Goal: Task Accomplishment & Management: Complete application form

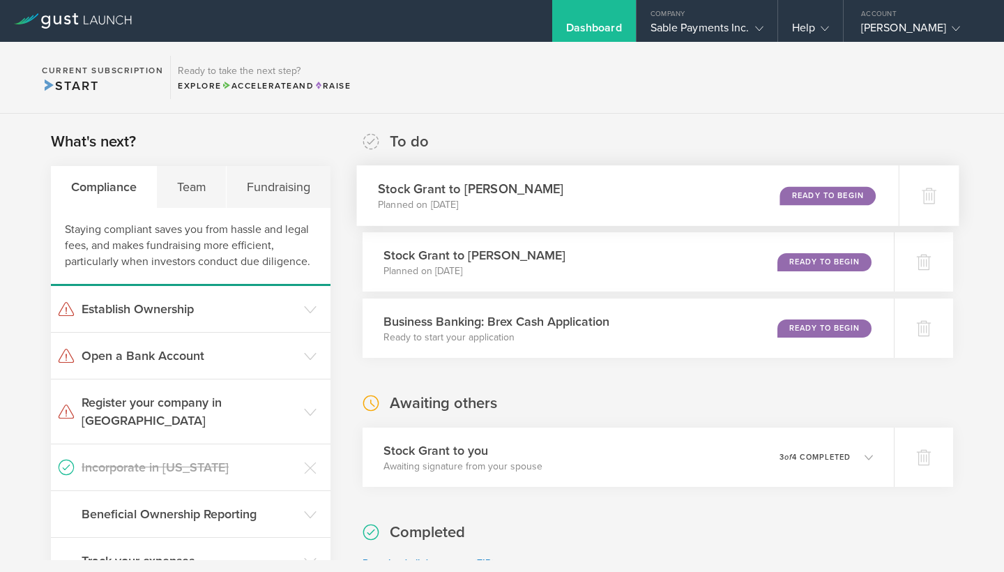
click at [817, 193] on div "Ready to Begin" at bounding box center [828, 195] width 96 height 19
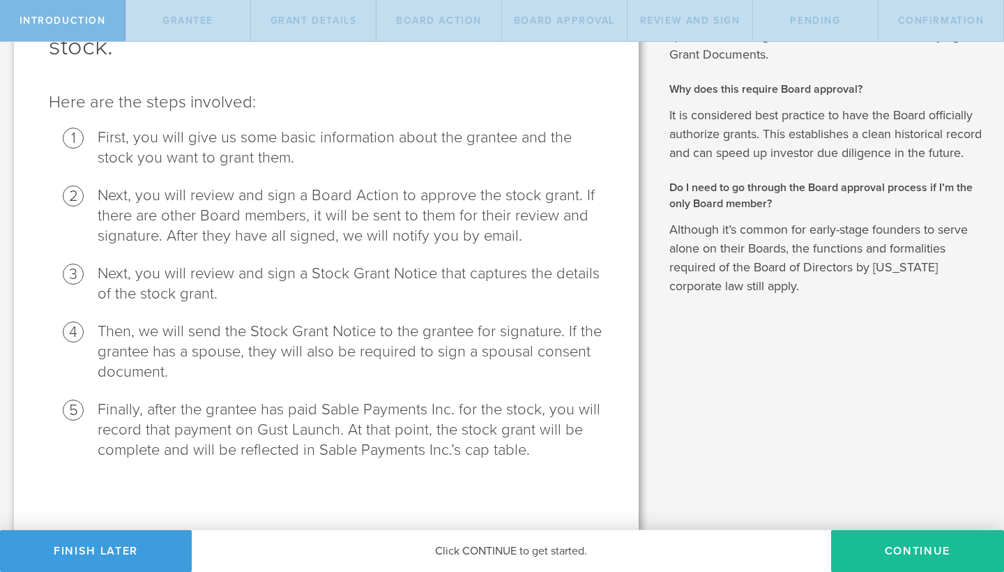
scroll to position [128, 0]
click at [897, 546] on button "Continue" at bounding box center [917, 551] width 173 height 42
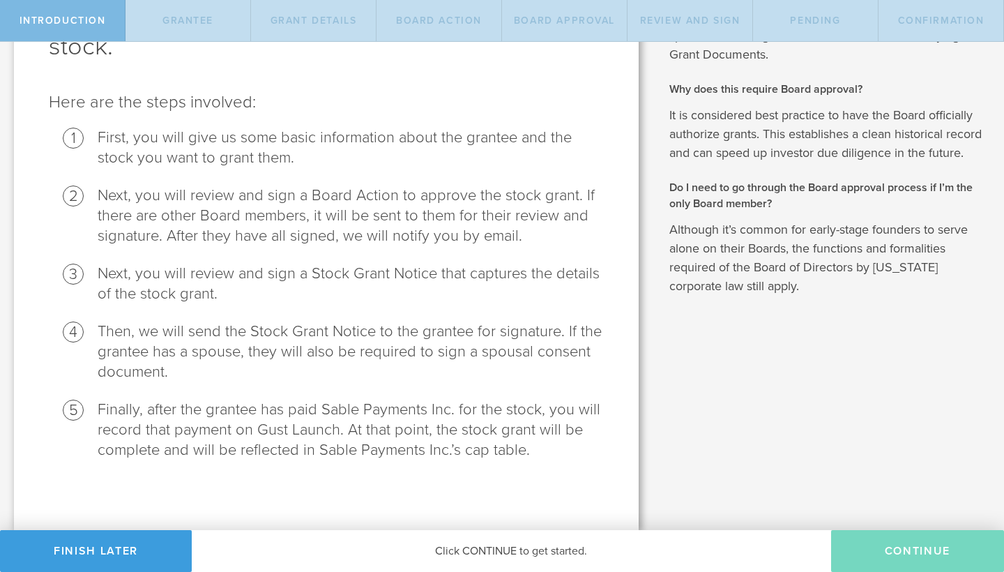
radio input "true"
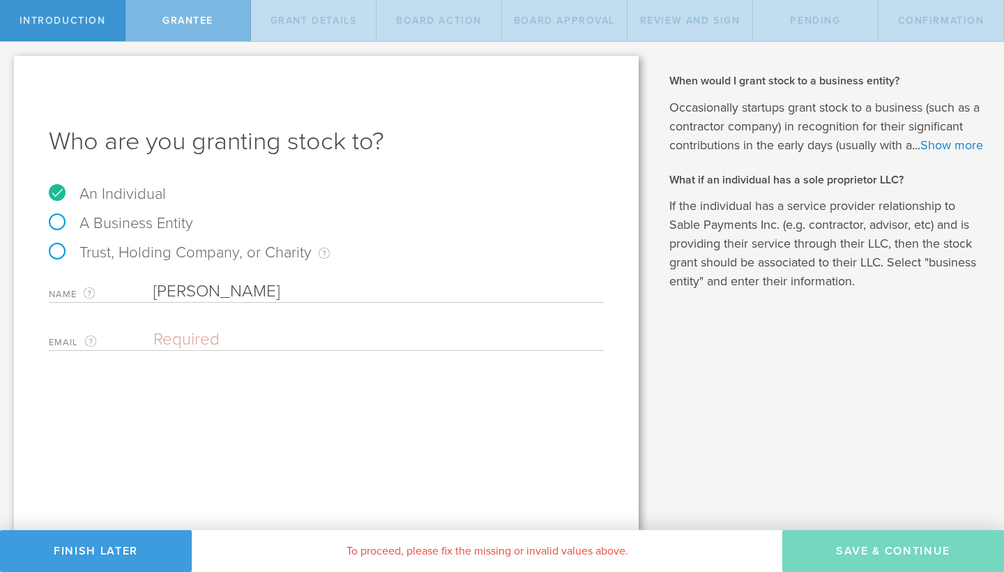
scroll to position [0, 0]
click at [215, 342] on input "email" at bounding box center [374, 339] width 443 height 21
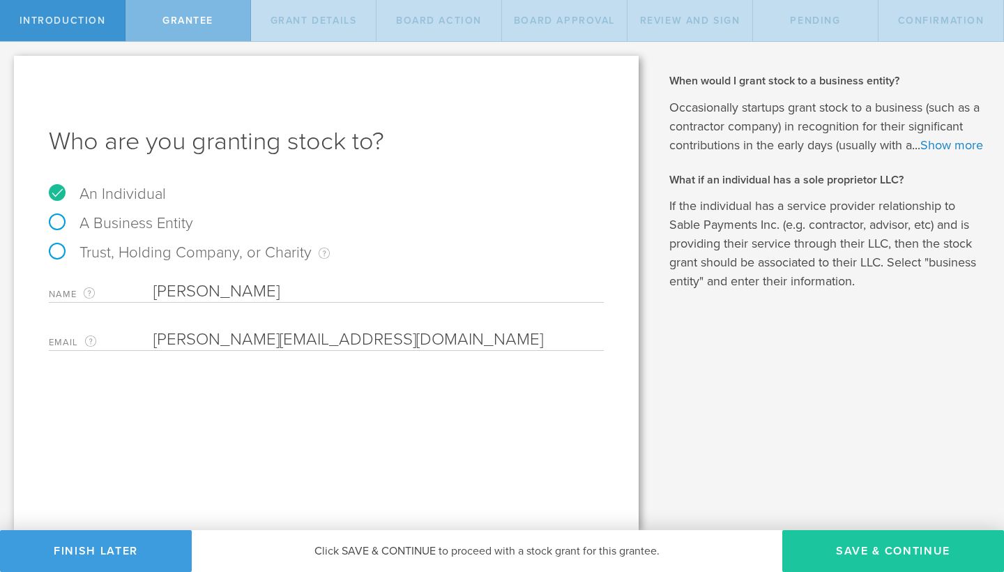
type input "debjit@sablepay.io"
click at [906, 552] on button "Save & Continue" at bounding box center [893, 551] width 222 height 42
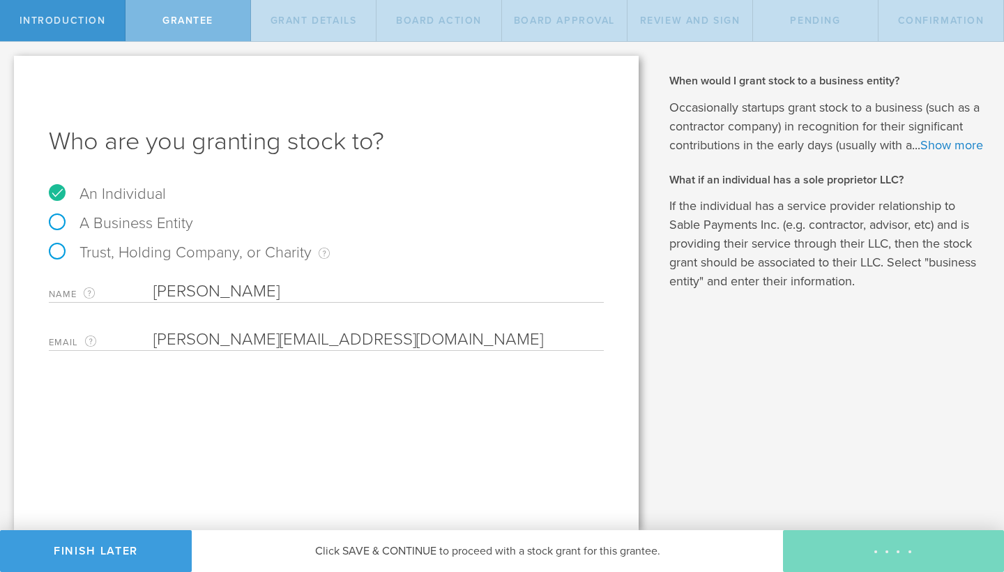
type input "2,000,000"
type input "48"
type input "12"
select select "none"
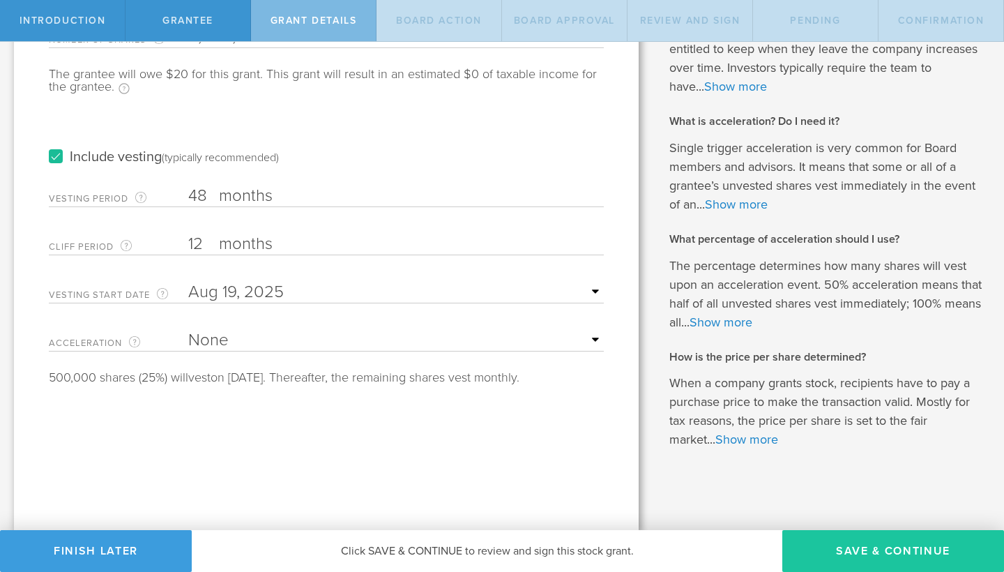
click at [860, 560] on button "Save & Continue" at bounding box center [893, 551] width 222 height 42
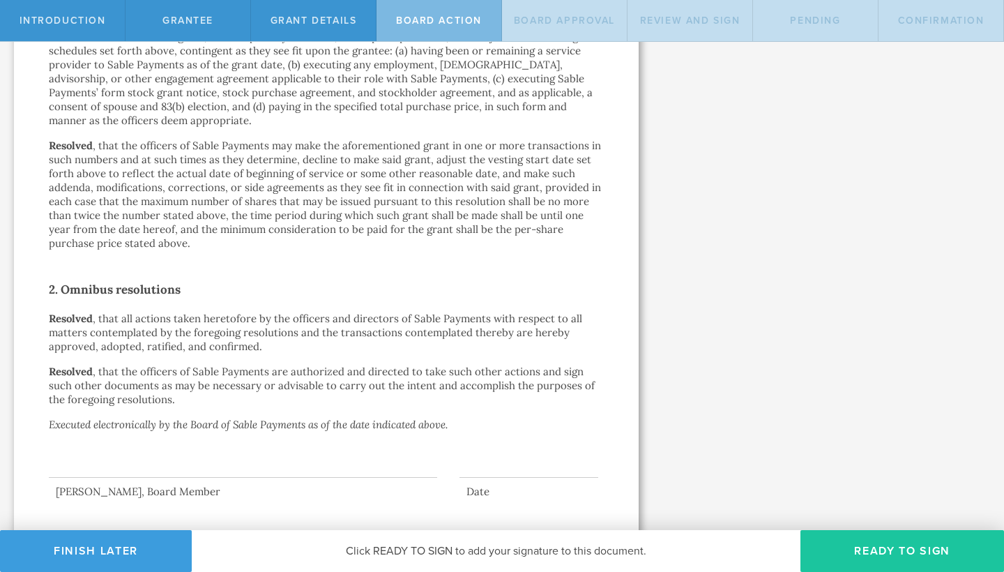
click at [869, 555] on button "Ready to Sign" at bounding box center [902, 551] width 204 height 42
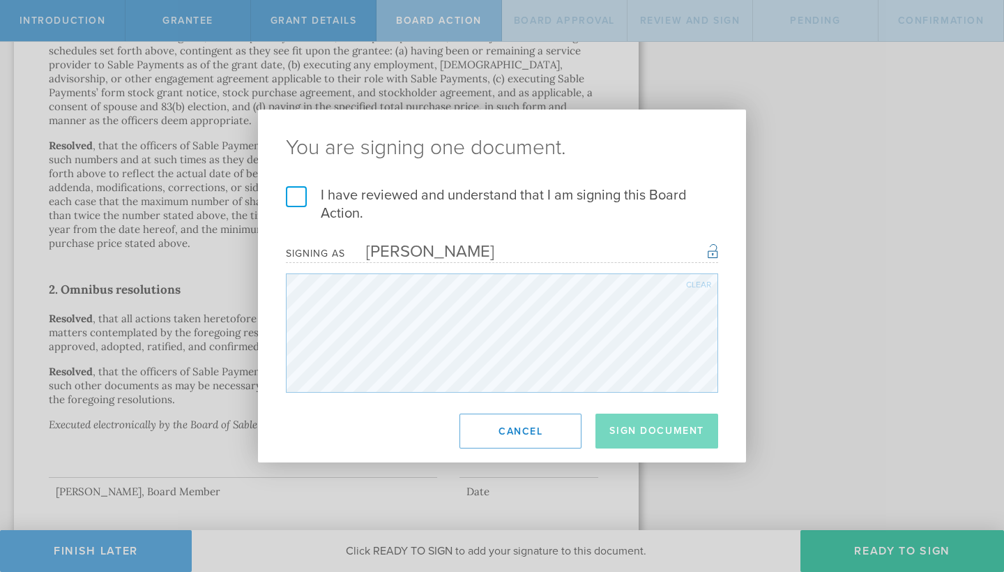
click at [304, 197] on label "I have reviewed and understand that I am signing this Board Action." at bounding box center [502, 204] width 432 height 36
click at [0, 0] on input "I have reviewed and understand that I am signing this Board Action." at bounding box center [0, 0] width 0 height 0
click at [661, 438] on button "Sign Document" at bounding box center [656, 430] width 123 height 35
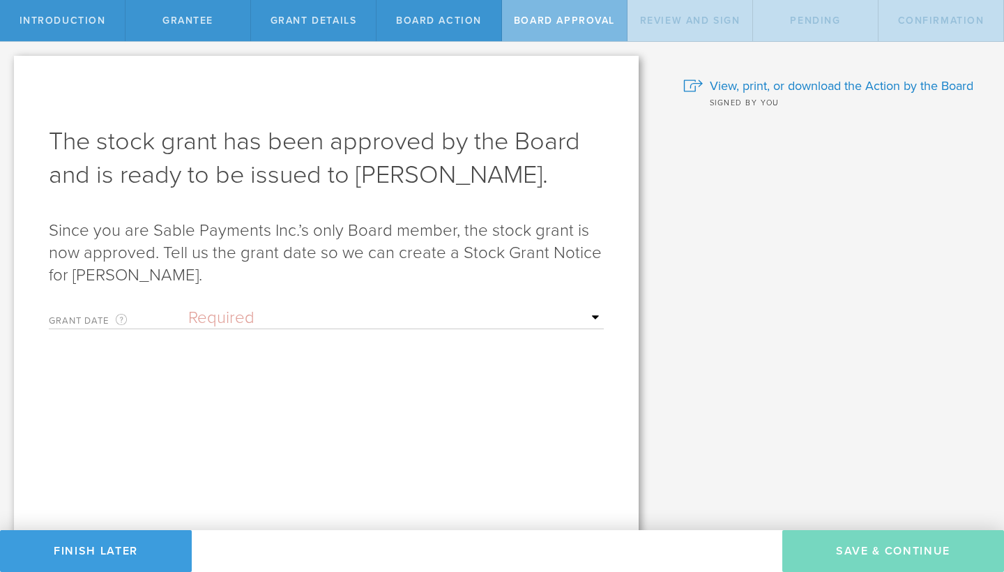
select select "uponGranteeSignature"
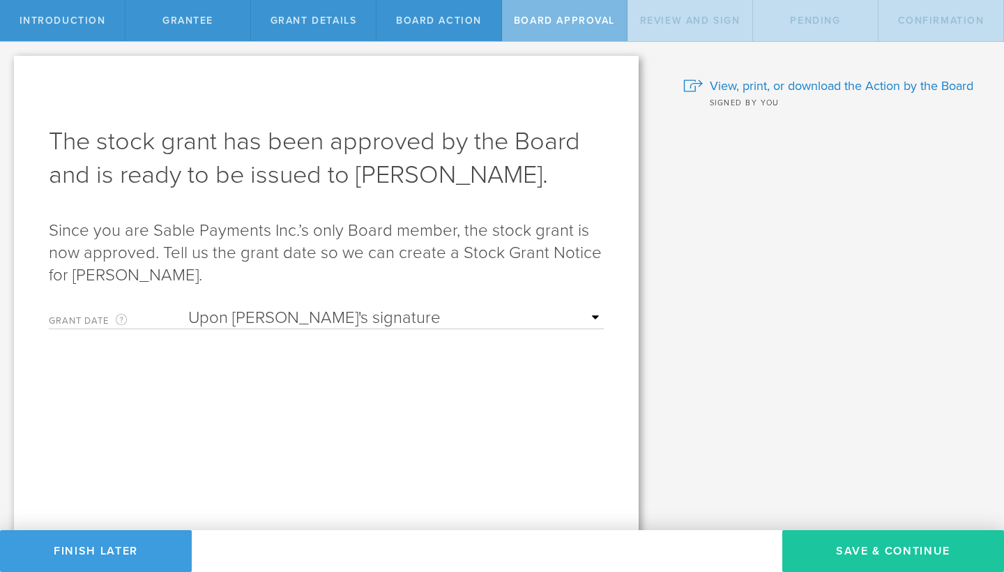
click at [888, 551] on button "Save & Continue" at bounding box center [893, 551] width 222 height 42
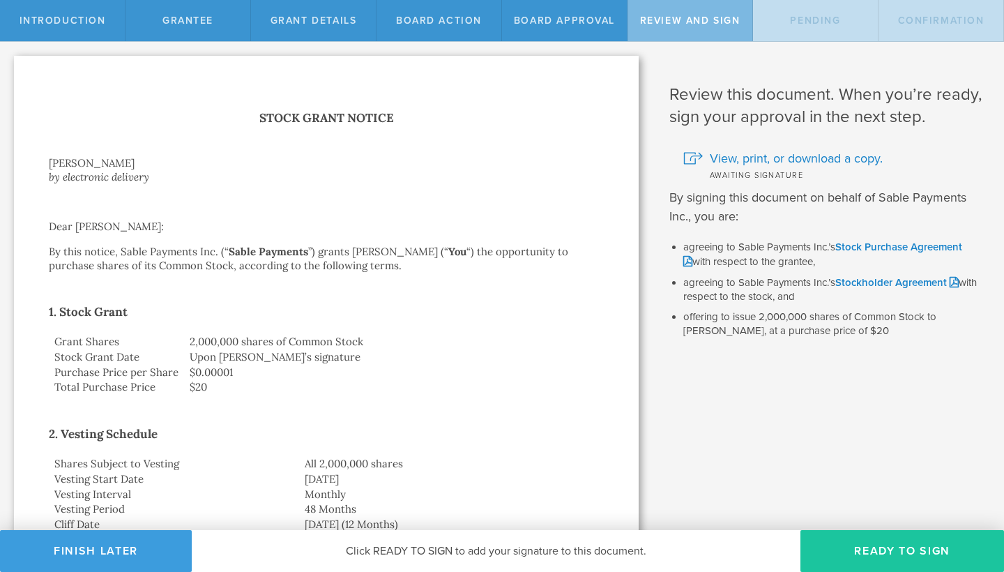
click at [904, 552] on button "Ready to Sign" at bounding box center [902, 551] width 204 height 42
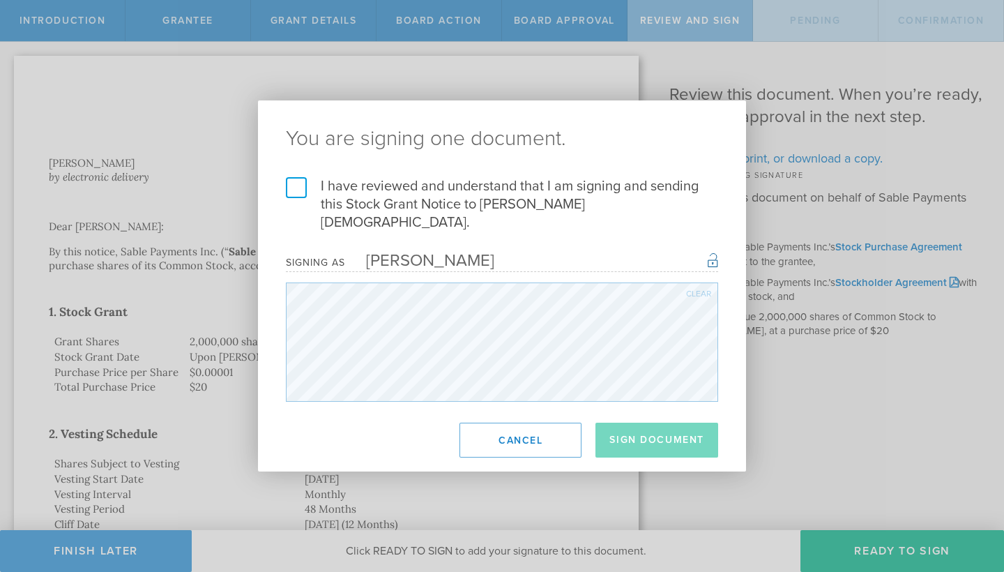
click at [303, 202] on label "I have reviewed and understand that I am signing and sending this Stock Grant N…" at bounding box center [502, 204] width 432 height 54
click at [0, 0] on input "I have reviewed and understand that I am signing and sending this Stock Grant N…" at bounding box center [0, 0] width 0 height 0
click at [685, 427] on button "Sign Document" at bounding box center [656, 440] width 123 height 35
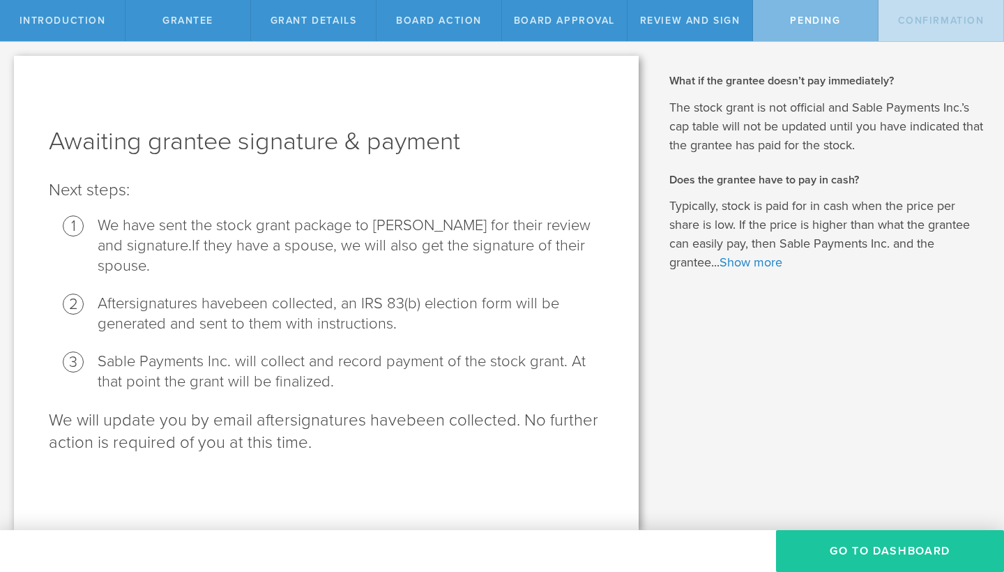
click at [887, 552] on button "Go To Dashboard" at bounding box center [890, 551] width 228 height 42
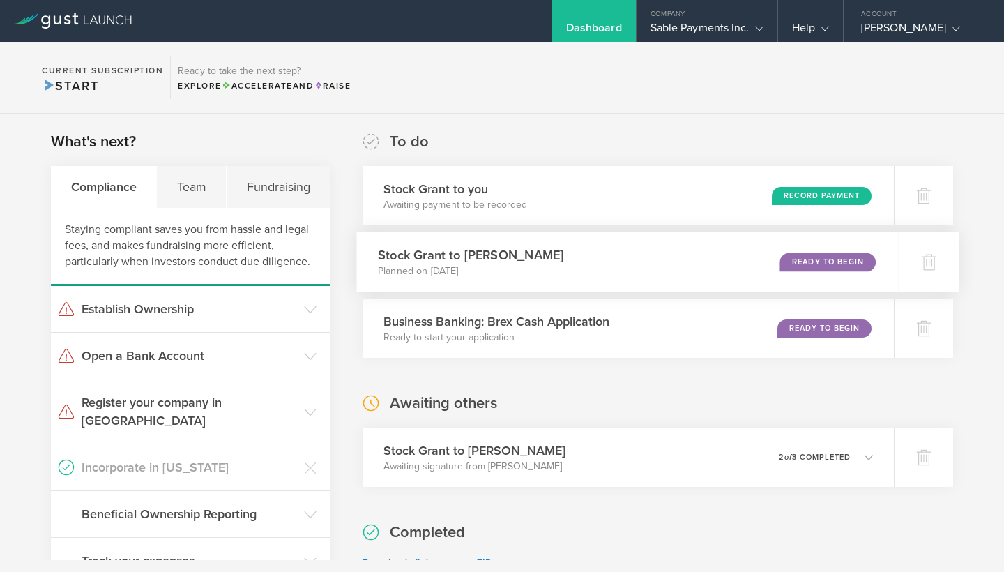
click at [807, 270] on div "Ready to Begin" at bounding box center [828, 261] width 96 height 19
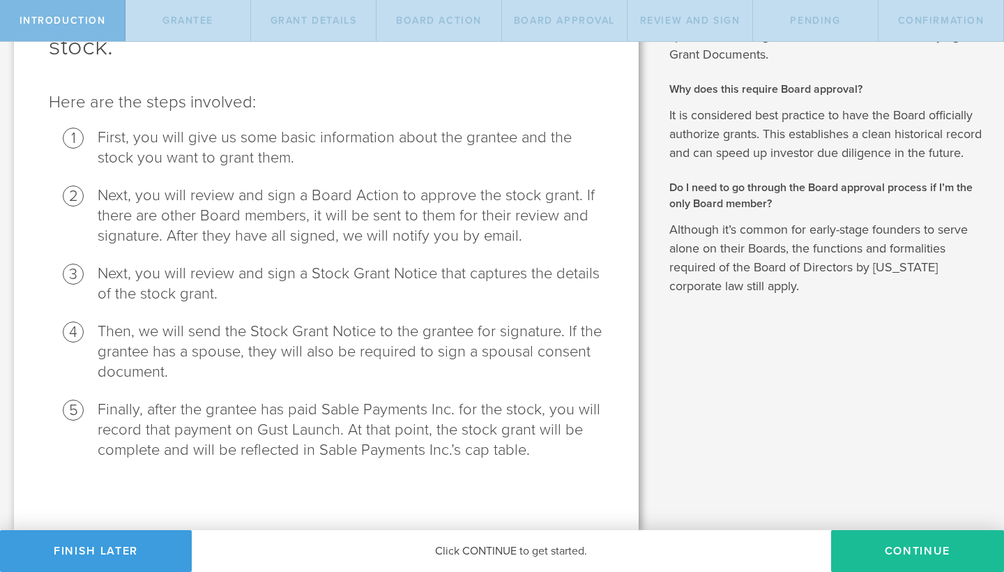
scroll to position [128, 0]
click at [900, 568] on button "Continue" at bounding box center [917, 551] width 173 height 42
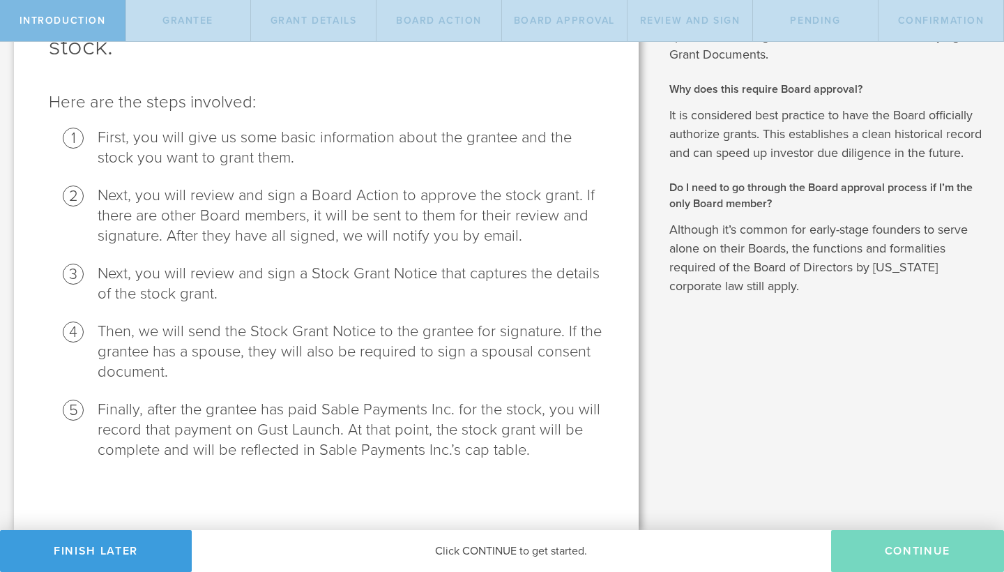
radio input "true"
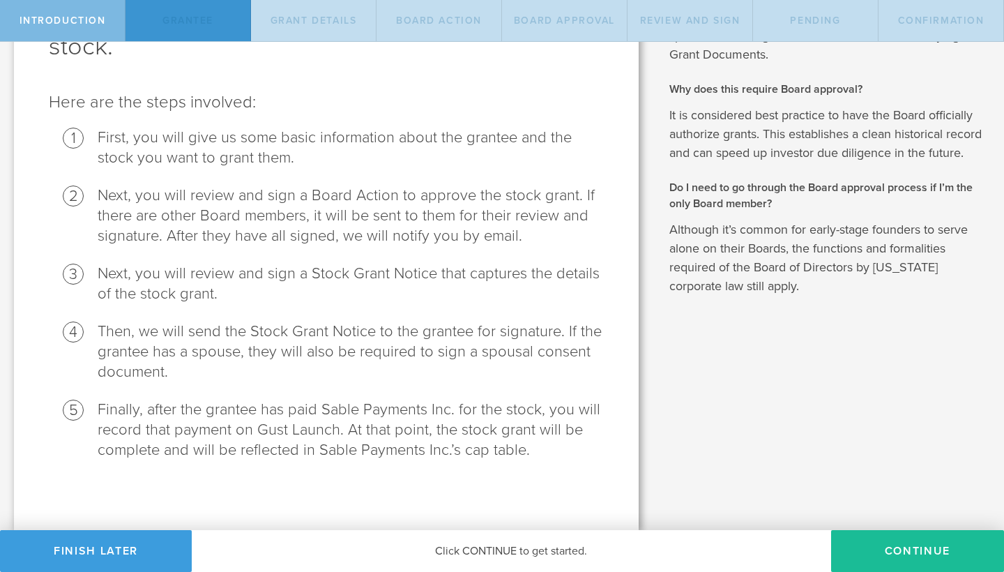
scroll to position [0, 0]
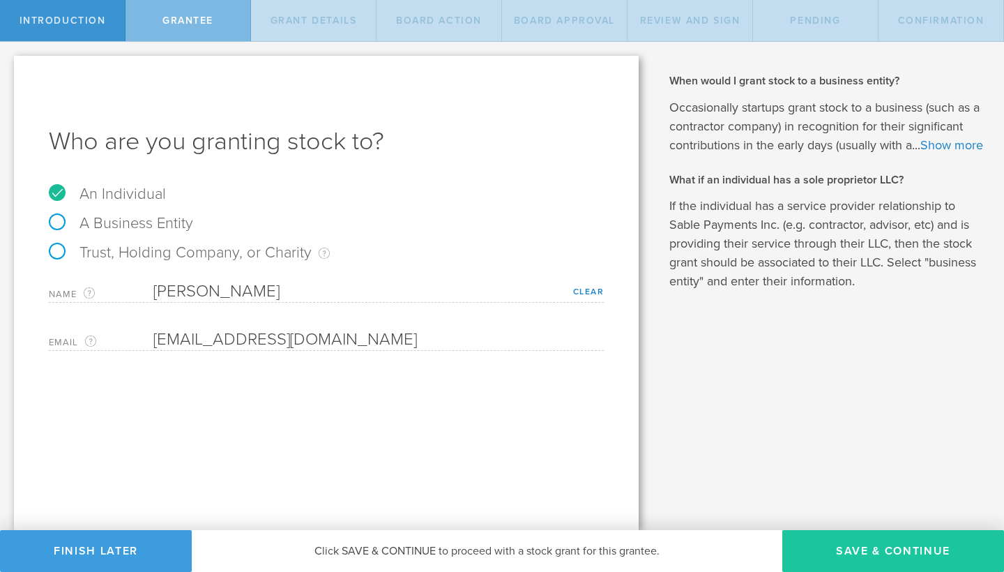
click at [864, 545] on button "Save & Continue" at bounding box center [893, 551] width 222 height 42
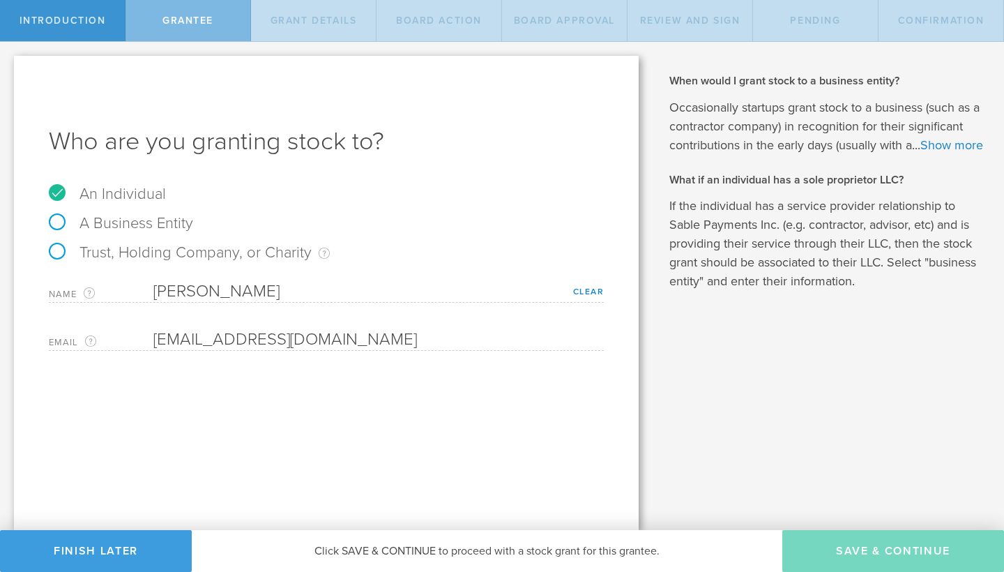
type input "2,000,000"
type input "48"
type input "12"
select select "none"
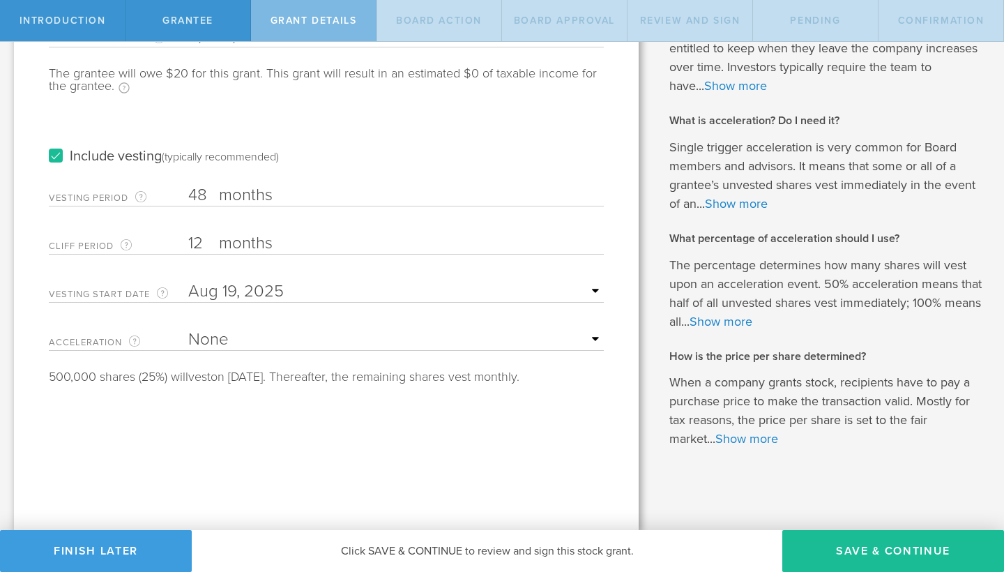
scroll to position [195, 0]
click at [918, 554] on button "Save & Continue" at bounding box center [893, 551] width 222 height 42
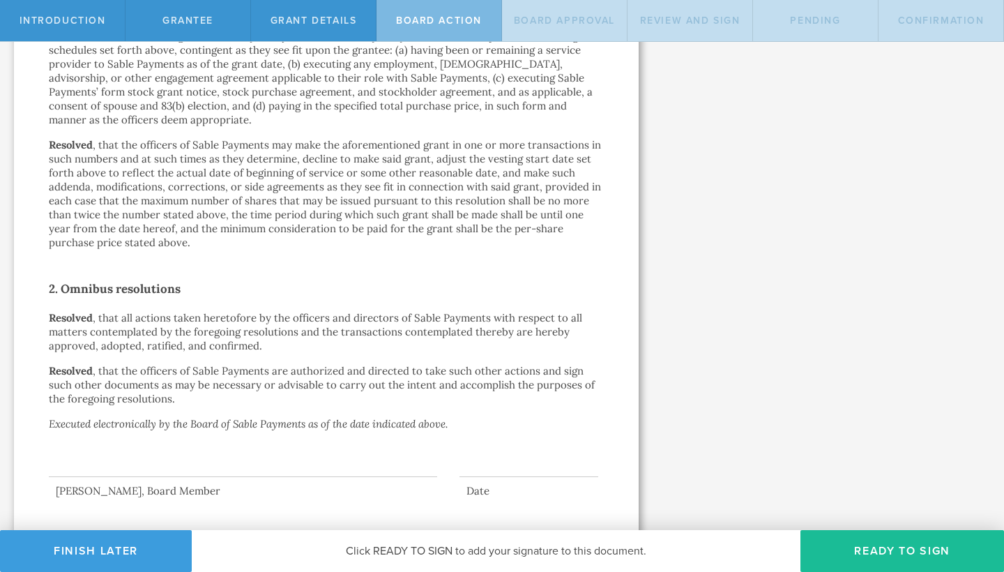
scroll to position [807, 0]
click at [892, 547] on button "Ready to Sign" at bounding box center [902, 551] width 204 height 42
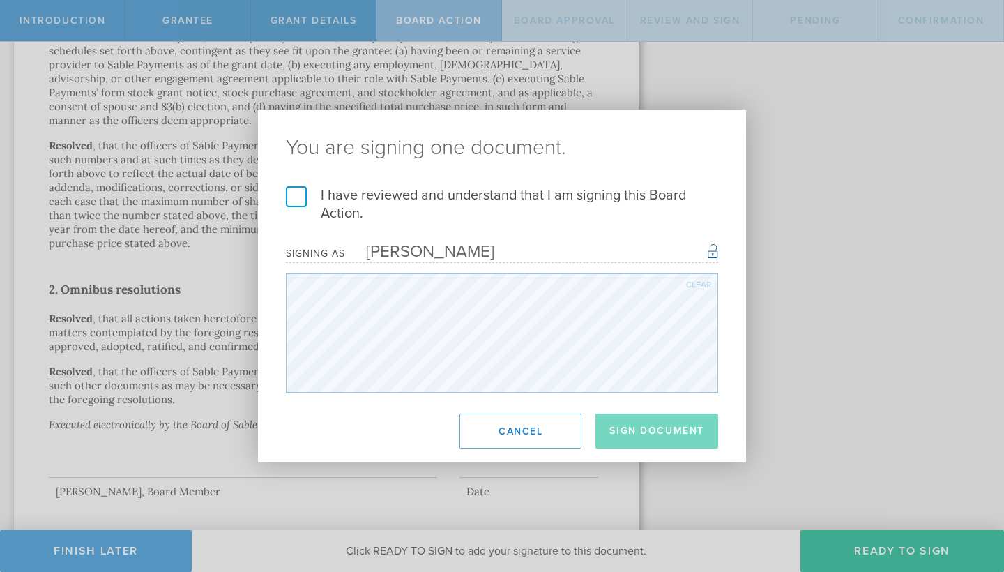
click at [305, 195] on label "I have reviewed and understand that I am signing this Board Action." at bounding box center [502, 204] width 432 height 36
click at [0, 0] on input "I have reviewed and understand that I am signing this Board Action." at bounding box center [0, 0] width 0 height 0
click at [648, 431] on button "Sign Document" at bounding box center [656, 430] width 123 height 35
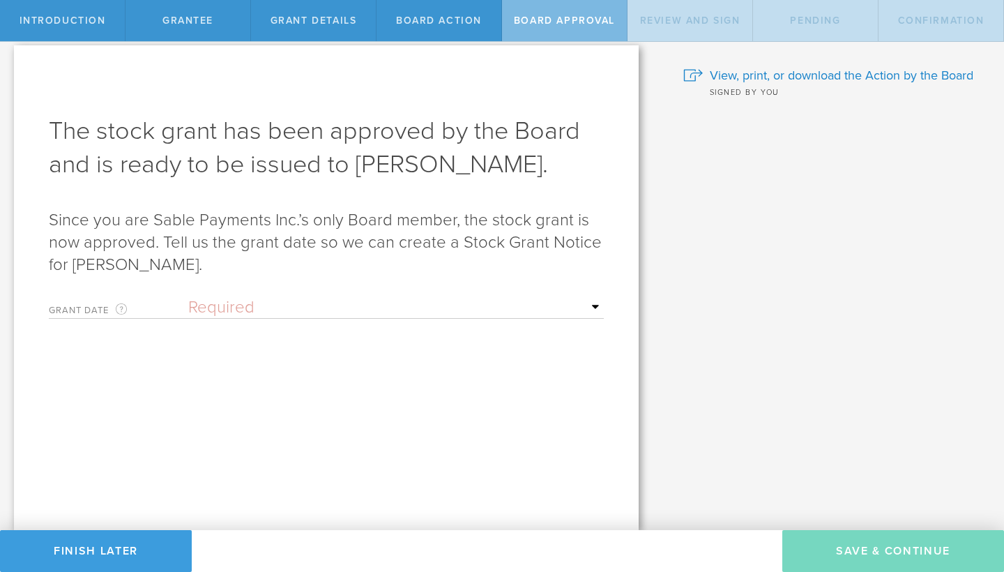
scroll to position [0, 0]
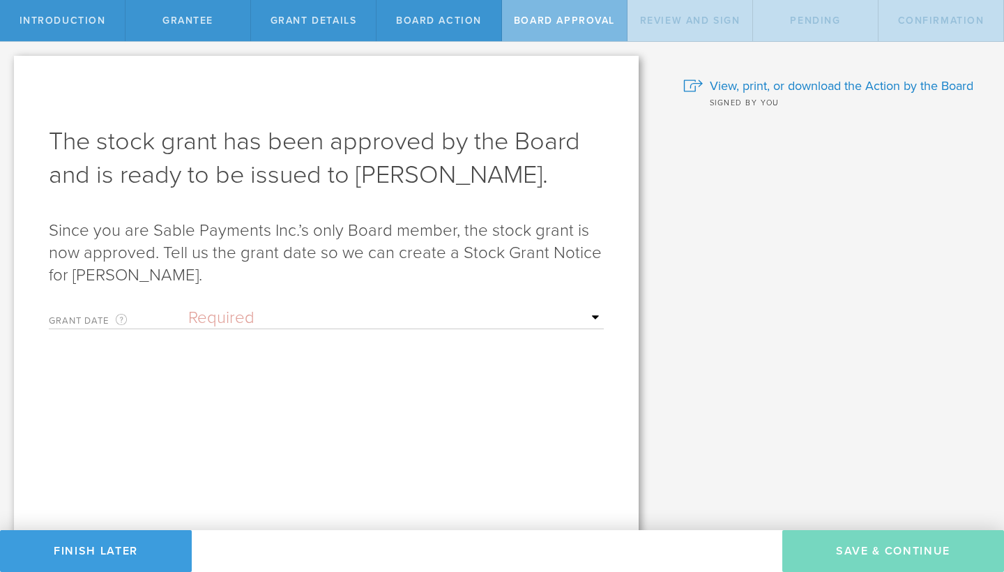
select select "uponGranteeSignature"
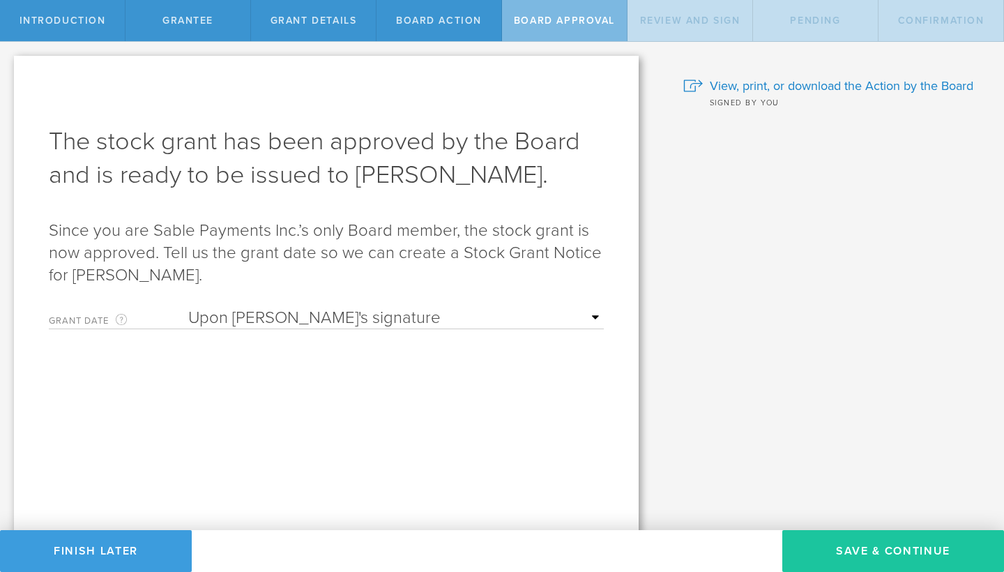
click at [861, 544] on button "Save & Continue" at bounding box center [893, 551] width 222 height 42
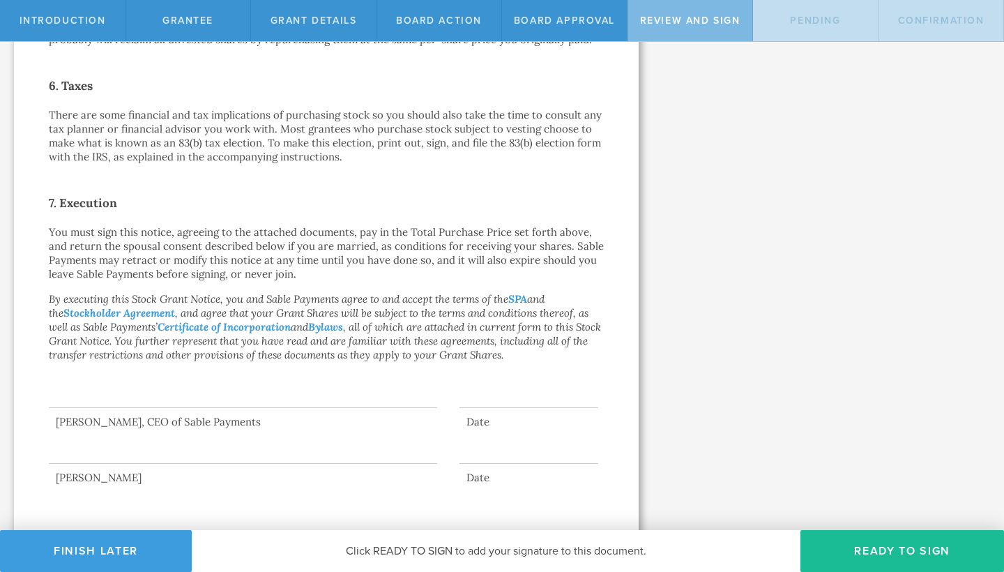
scroll to position [948, 0]
click at [886, 556] on button "Ready to Sign" at bounding box center [902, 551] width 204 height 42
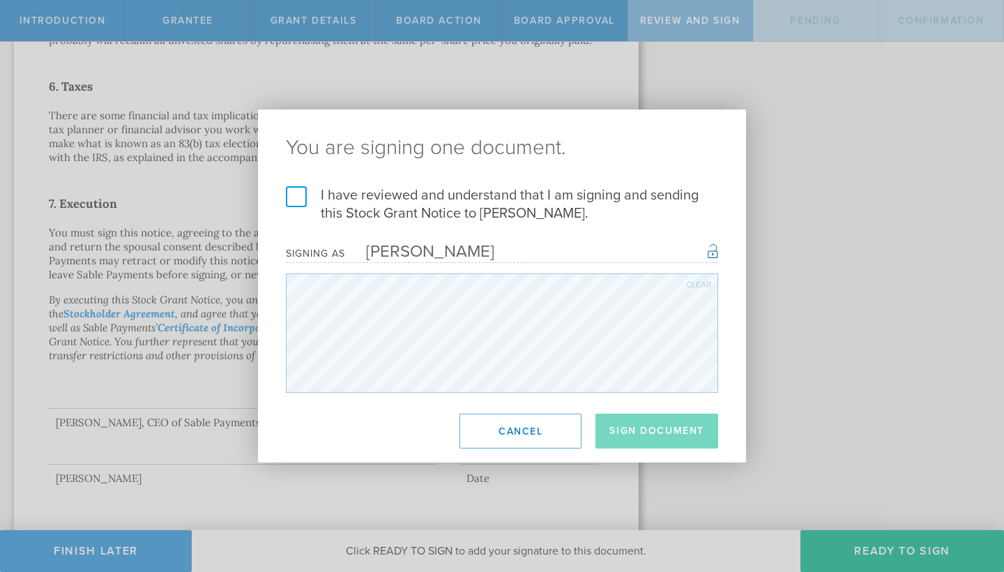
click at [301, 190] on label "I have reviewed and understand that I am signing and sending this Stock Grant N…" at bounding box center [502, 204] width 432 height 36
click at [0, 0] on input "I have reviewed and understand that I am signing and sending this Stock Grant N…" at bounding box center [0, 0] width 0 height 0
click at [644, 430] on button "Sign Document" at bounding box center [656, 430] width 123 height 35
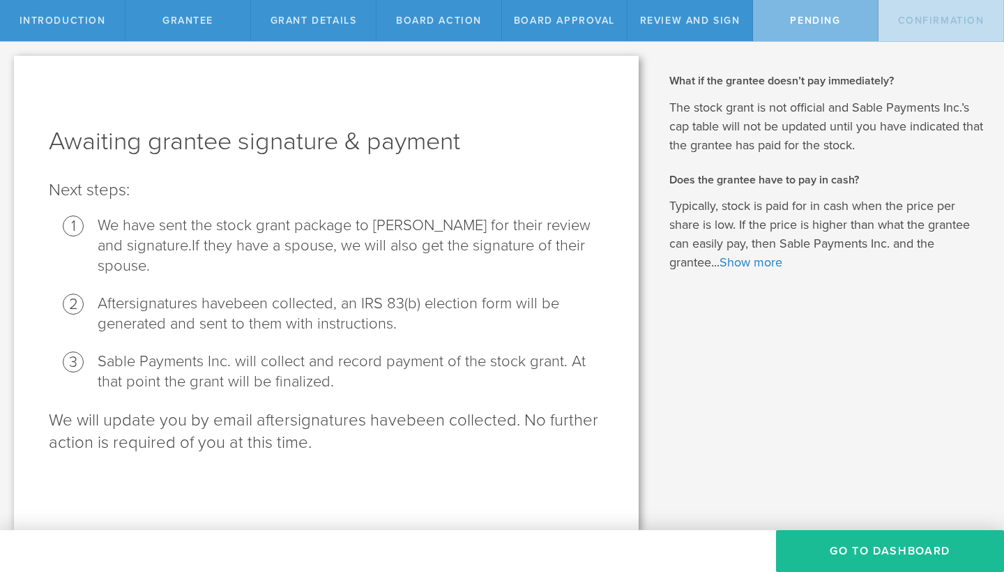
scroll to position [0, 0]
click at [874, 559] on button "Go To Dashboard" at bounding box center [890, 551] width 228 height 42
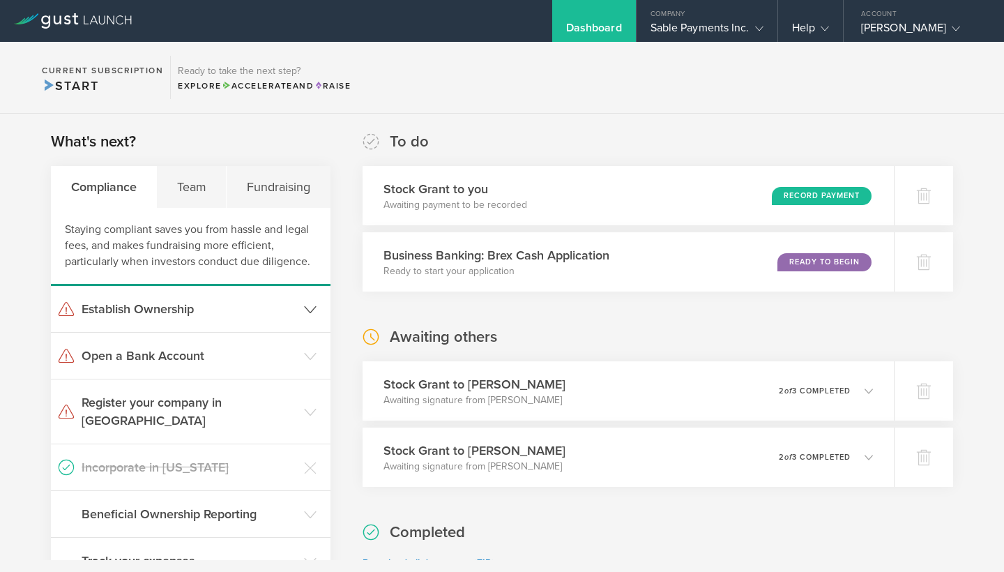
click at [315, 306] on icon at bounding box center [310, 309] width 13 height 13
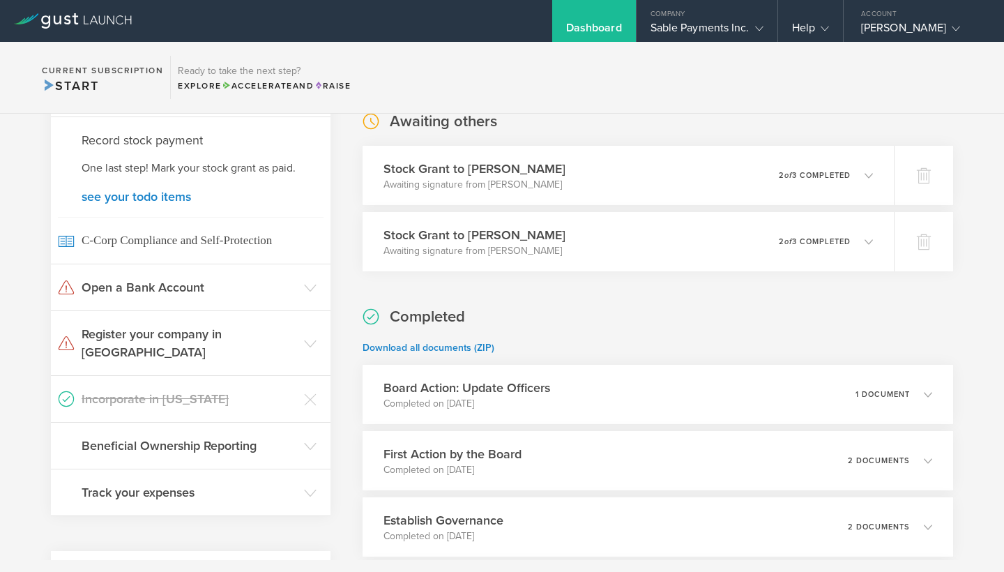
scroll to position [217, 0]
click at [312, 339] on polyline at bounding box center [310, 342] width 11 height 6
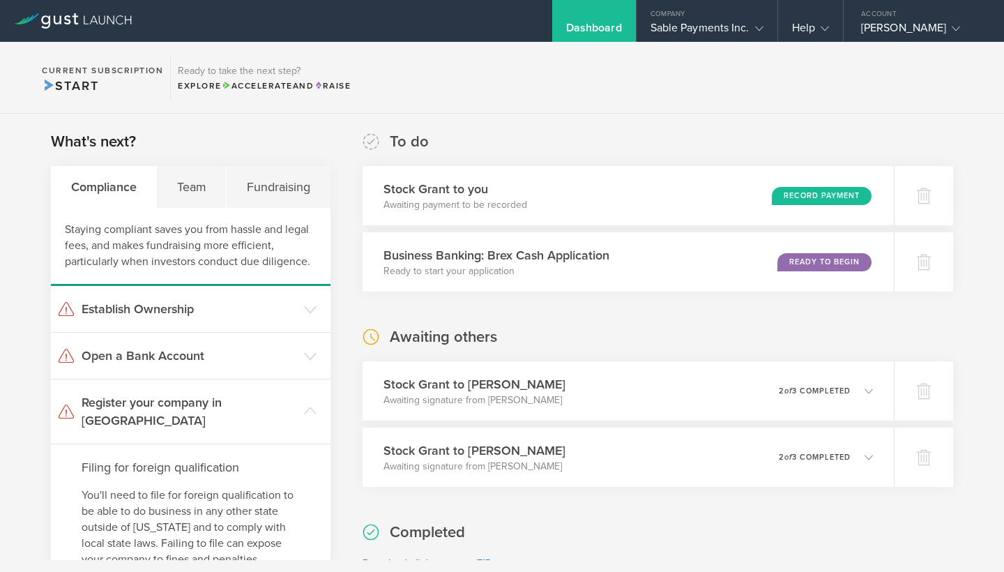
scroll to position [0, 0]
click at [202, 181] on div "Team" at bounding box center [192, 187] width 70 height 42
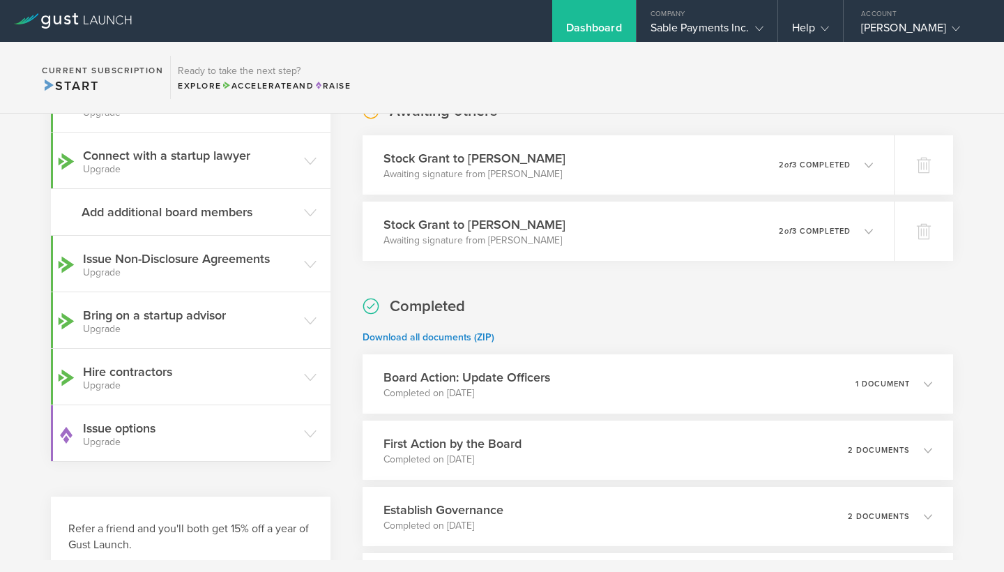
scroll to position [225, 0]
click at [308, 264] on icon at bounding box center [310, 265] width 13 height 13
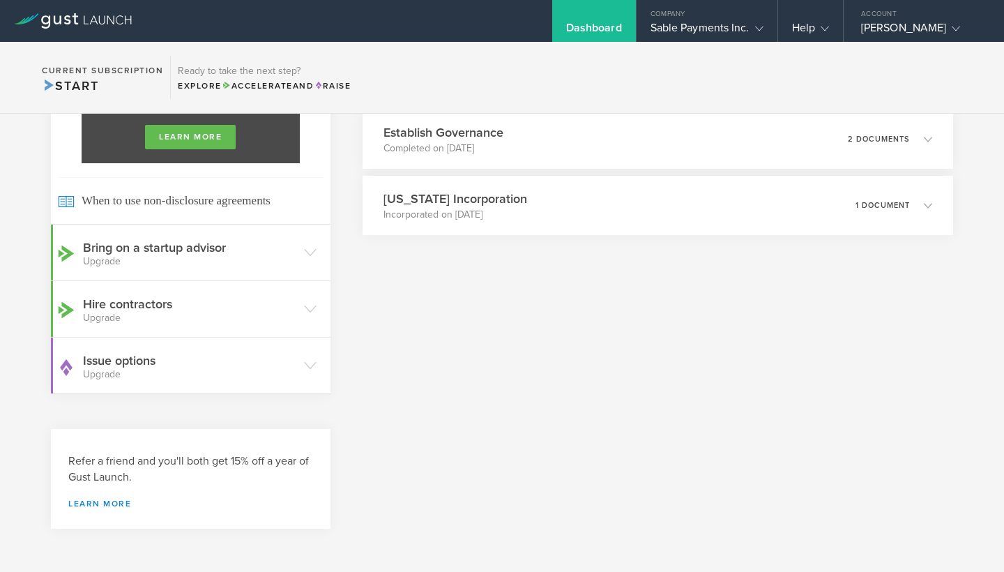
scroll to position [0, 0]
click at [314, 365] on icon at bounding box center [310, 365] width 13 height 13
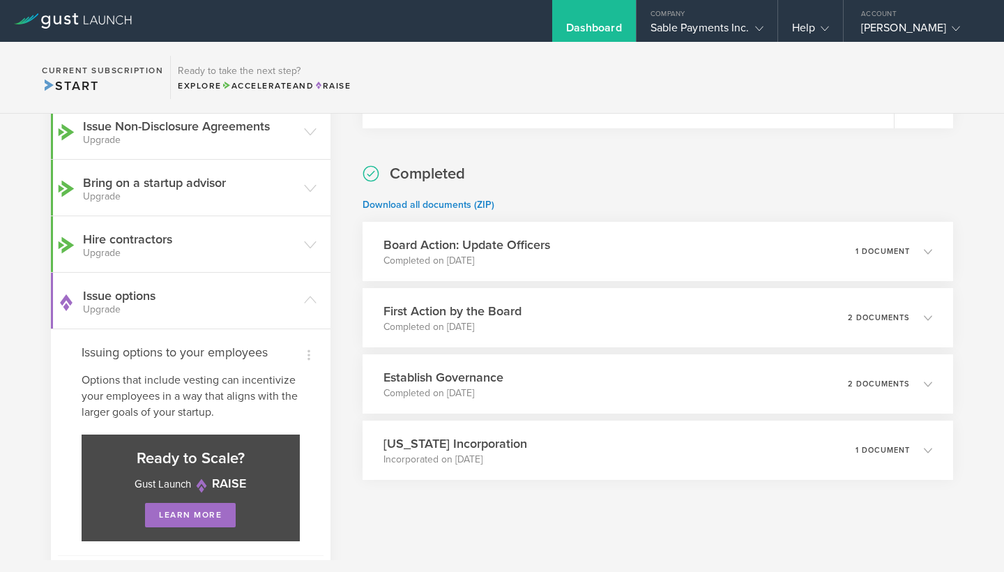
scroll to position [345, 0]
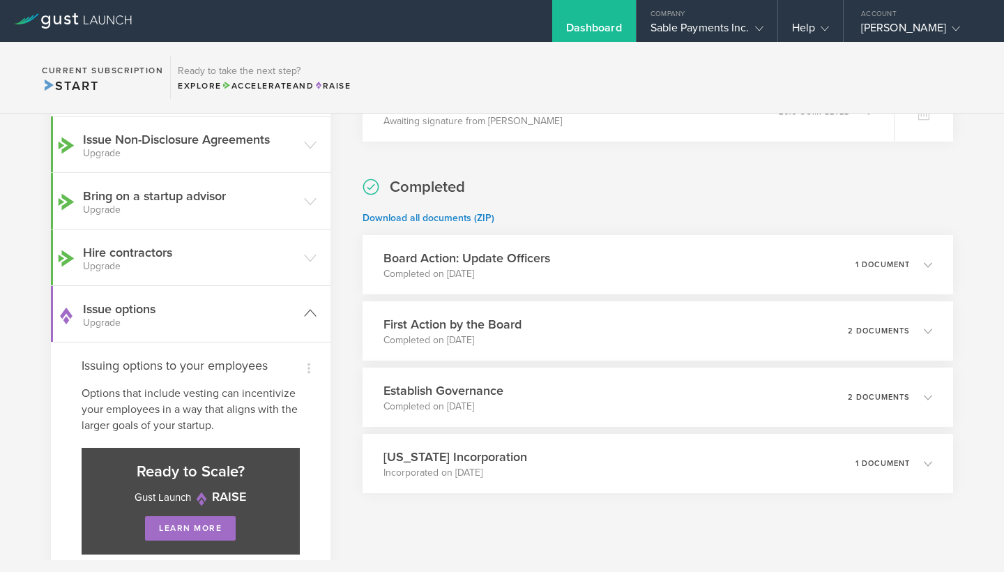
click at [310, 316] on icon at bounding box center [310, 313] width 13 height 13
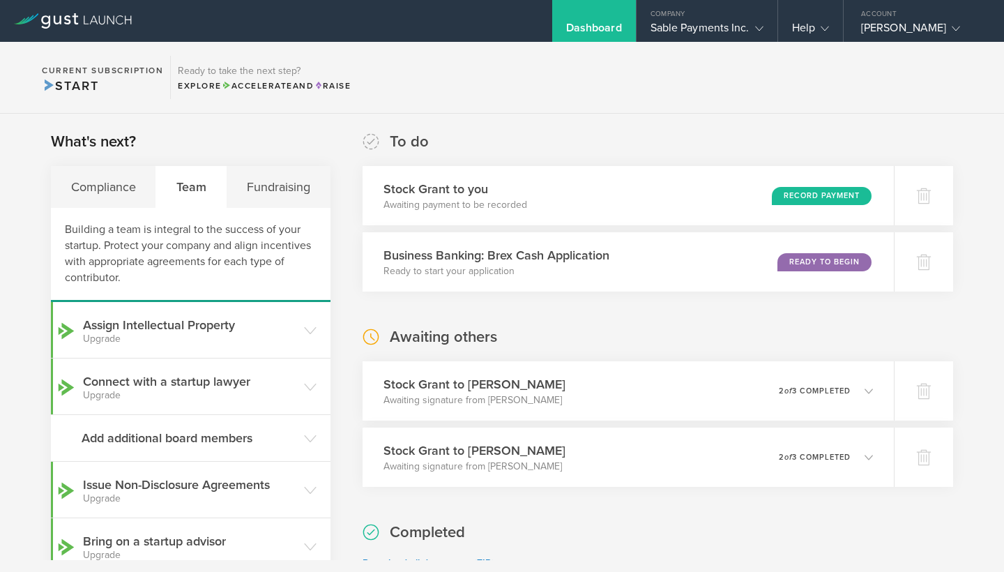
scroll to position [0, 0]
click at [294, 183] on div "Fundraising" at bounding box center [278, 187] width 103 height 42
